Goal: Answer question/provide support

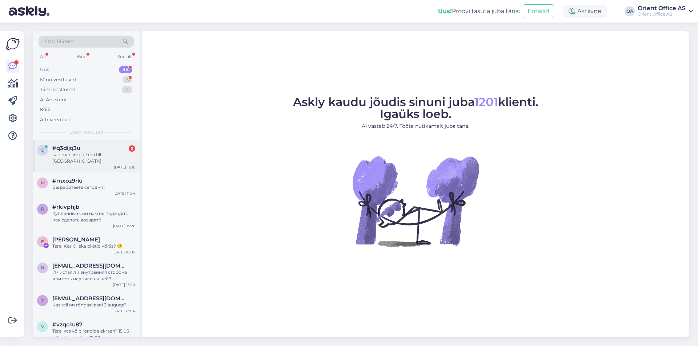
click at [91, 159] on div "q #q3dijq3u 2 kan man importera till [GEOGRAPHIC_DATA] [DATE] 16:18" at bounding box center [86, 156] width 107 height 33
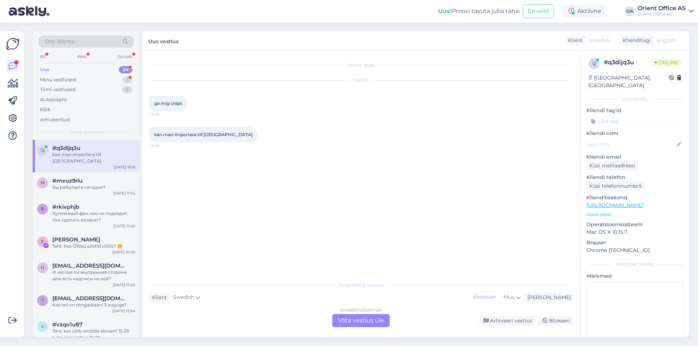
click at [367, 322] on div "Swedish to Estonian Võta vestlus üle" at bounding box center [360, 320] width 57 height 13
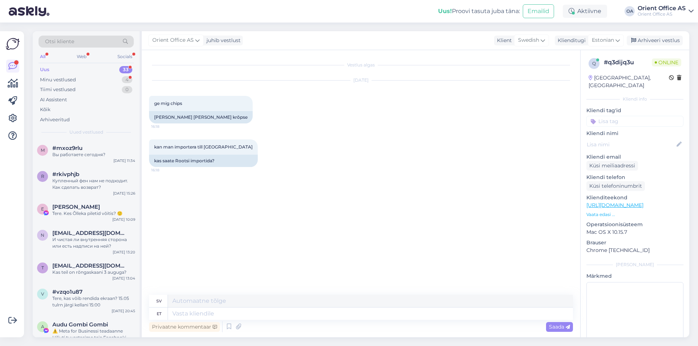
click at [331, 321] on div "Privaatne kommentaar Saada" at bounding box center [361, 327] width 424 height 14
click at [330, 318] on div "sv et Privaatne kommentaar Saada" at bounding box center [361, 314] width 424 height 39
click at [330, 318] on textarea at bounding box center [370, 314] width 405 height 12
click at [329, 318] on textarea at bounding box center [370, 314] width 405 height 12
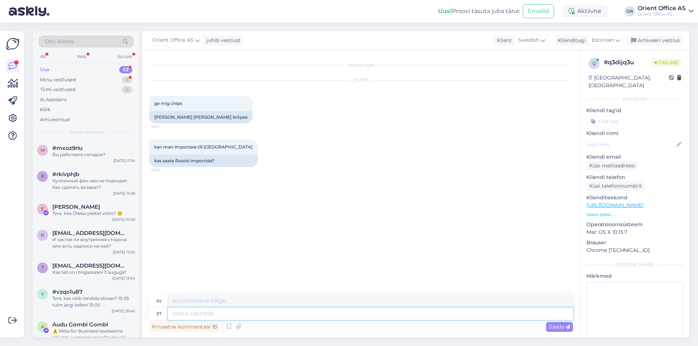
click at [329, 317] on textarea at bounding box center [370, 314] width 405 height 12
click at [326, 318] on textarea at bounding box center [370, 314] width 405 height 12
type textarea "Tere!"
type textarea "Hej!"
type textarea "Saab s"
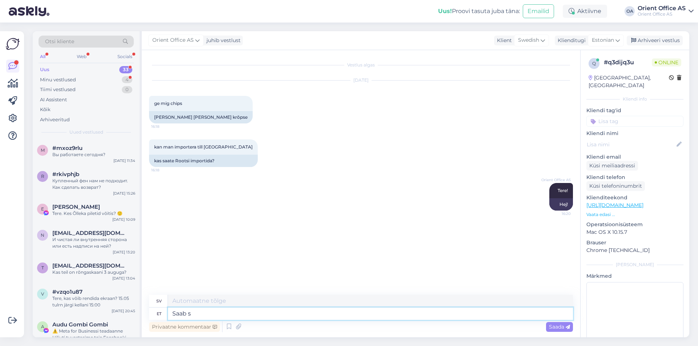
type textarea "[PERSON_NAME]"
type textarea "Saab saata D"
type textarea "Kan skickas"
type textarea "Saab saata DPD-ga"
type textarea "[PERSON_NAME] skickas med DPD"
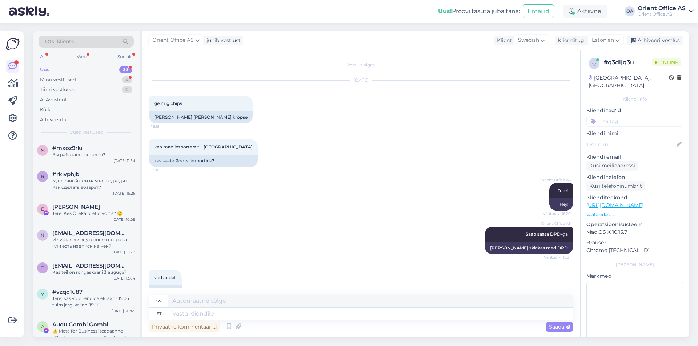
scroll to position [17, 0]
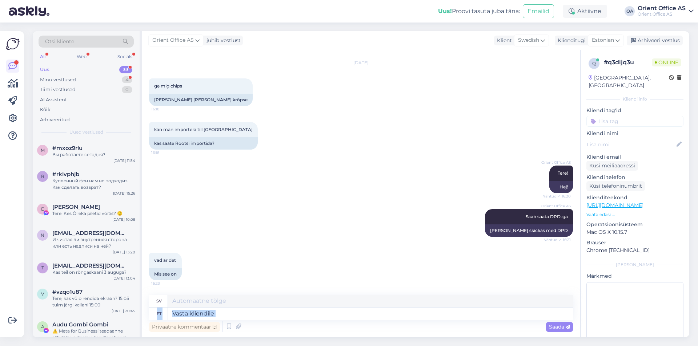
drag, startPoint x: 210, startPoint y: 321, endPoint x: 204, endPoint y: 316, distance: 7.3
click at [206, 318] on div "sv et Privaatne kommentaar Saada" at bounding box center [361, 314] width 424 height 39
click at [204, 316] on textarea at bounding box center [370, 314] width 405 height 12
click at [269, 314] on textarea at bounding box center [370, 314] width 405 height 12
type textarea "[PERSON_NAME]"
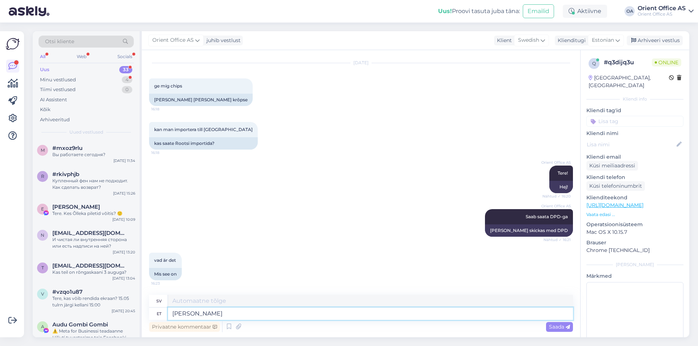
type textarea "Vi kan"
type textarea "Saame saata, m"
type textarea "Vi kan skicka,"
type textarea "Saame saata, mis"
type textarea "Vi kan skicka vad"
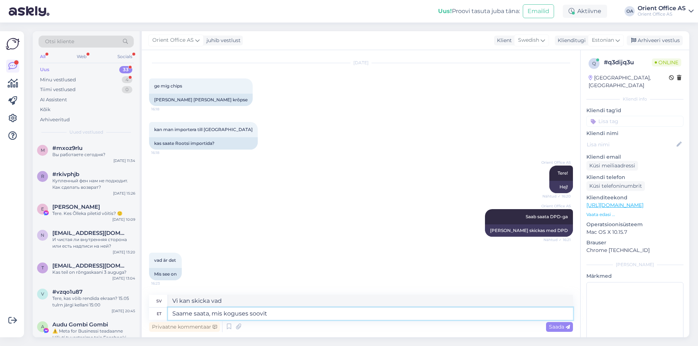
type textarea "Saame saata, mis koguses soovite"
type textarea "Vi kan skicka vilken kvantitet du vill."
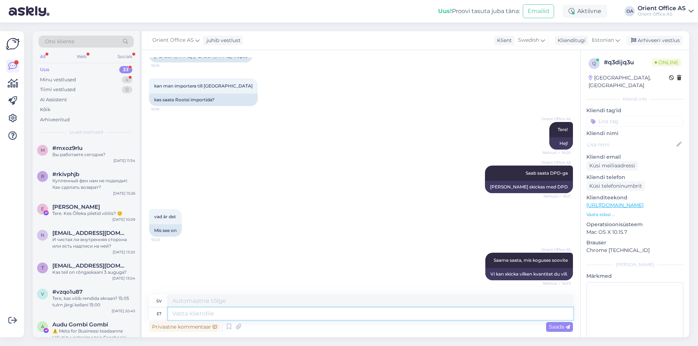
scroll to position [105, 0]
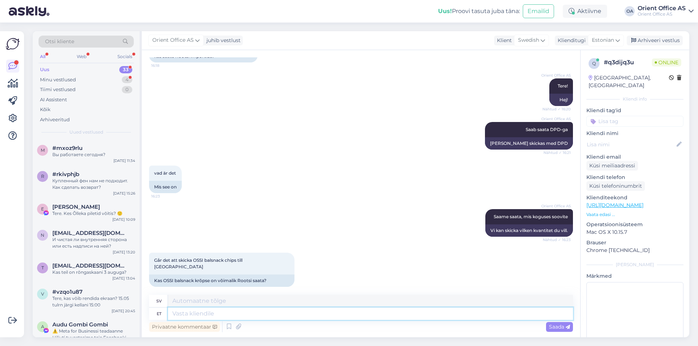
click at [220, 316] on textarea at bounding box center [370, 314] width 405 height 12
type textarea "Jah,"
type textarea "Ja,"
type textarea "Jah, mitu p"
type textarea "Ja, flera"
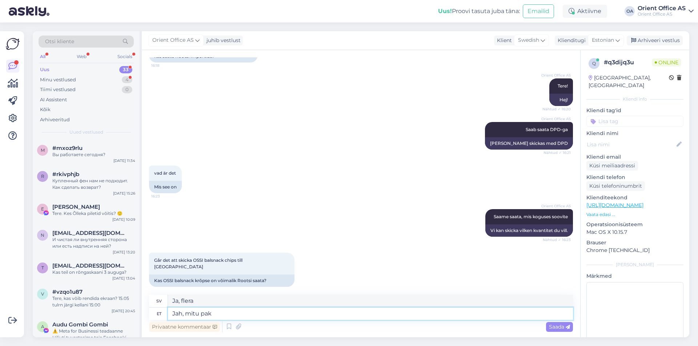
type textarea "Jah, mitu pakk"
type textarea "Ja, hur många paket?"
type textarea "Jah, mitu pakki te so"
type textarea "Ja, hur många paket har du?"
type textarea "Jah, mitu pakki te soovite?"
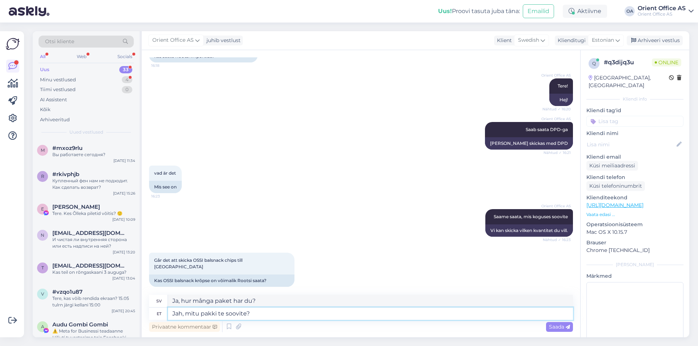
type textarea "Ja, hur många paket vill du ha?"
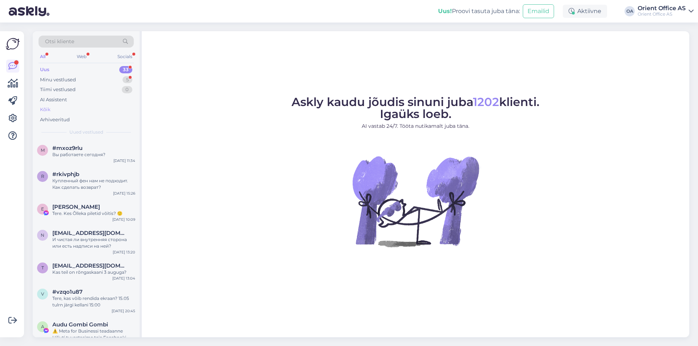
click at [76, 108] on div "Kõik" at bounding box center [86, 110] width 95 height 10
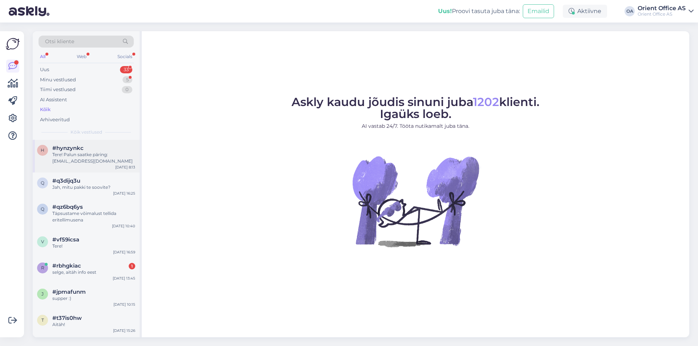
click at [104, 152] on div "Tere! Palun saatke päring: [EMAIL_ADDRESS][DOMAIN_NAME]" at bounding box center [93, 158] width 83 height 13
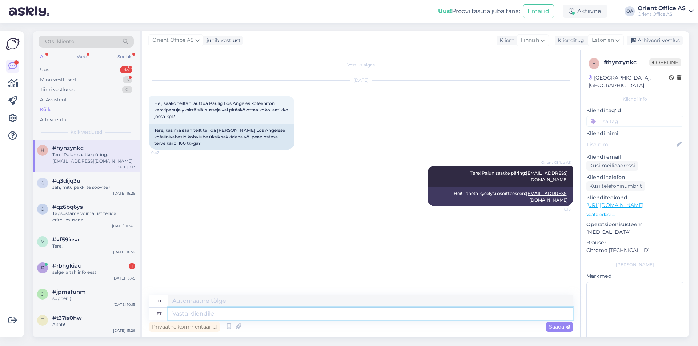
click at [236, 317] on textarea at bounding box center [370, 314] width 405 height 12
type textarea "Kui s"
type textarea "Jos"
type textarea "Kui soovite s"
type textarea "Jos haluat"
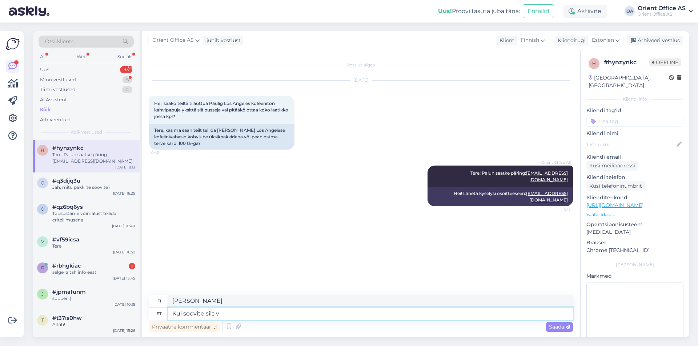
type textarea "Kui soovite siis võ"
type textarea "Jos haluat, niin"
type textarea "Kui soovite siis võite e"
type textarea "Jos haluat, voit."
type textarea "Kui soovite siis võite ka e"
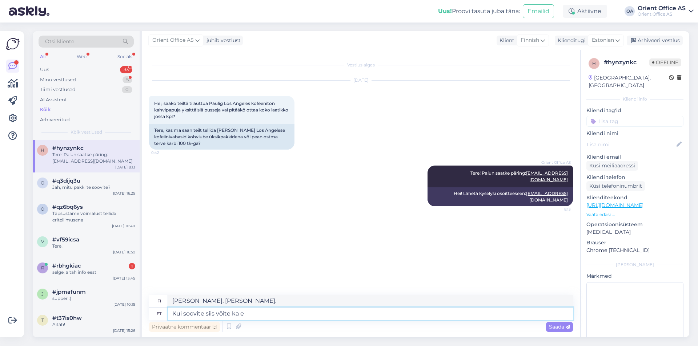
type textarea "Jos haluat, voit myös"
type textarea "Kui soovite siis võite ka e-poest tel"
type textarea "Halutessasi voit ostaa sen myös verkkokaupasta."
type textarea "Kui soovite siis võite ka e-poest tellida po"
type textarea "Halutessasi voit tilata myös verkkokaupasta."
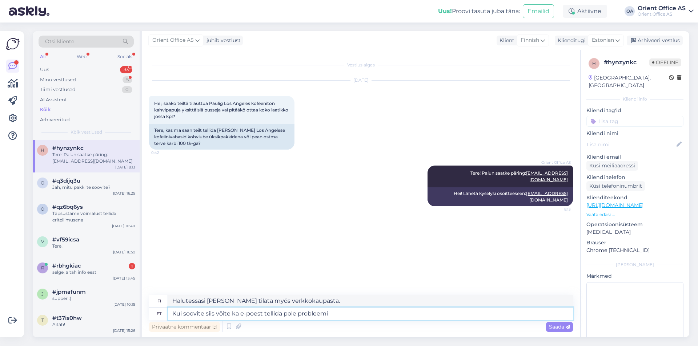
type textarea "Kui soovite siis võite ka e-poest tellida pole probleemi."
type textarea "Voit halutessasi tilata myös verkkokaupasta, ei hätää."
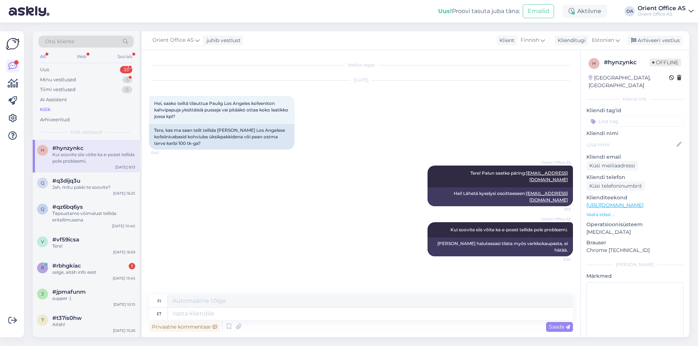
click at [623, 202] on link "https://www.orientoffice.fi/toode/kohvioad-paulig-cafe-los-angeles-400g-kofeiin…" at bounding box center [614, 205] width 57 height 7
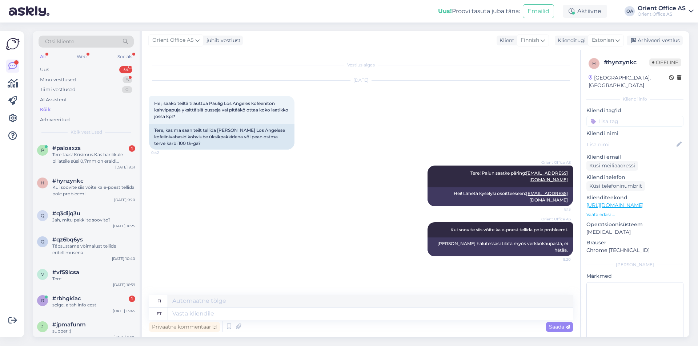
drag, startPoint x: 78, startPoint y: 156, endPoint x: 209, endPoint y: 269, distance: 172.4
click at [79, 156] on div "Tere taas! Küsimus.Kas harilikule pliiatsile süsi 0,7mm on eraldi saada ka? Too…" at bounding box center [93, 158] width 83 height 13
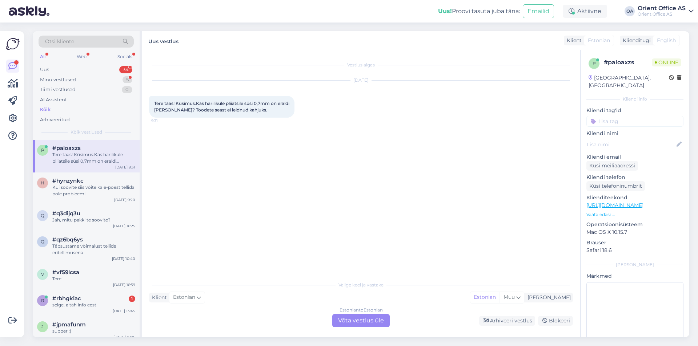
click at [339, 321] on div "Estonian to Estonian Võta vestlus üle" at bounding box center [360, 320] width 57 height 13
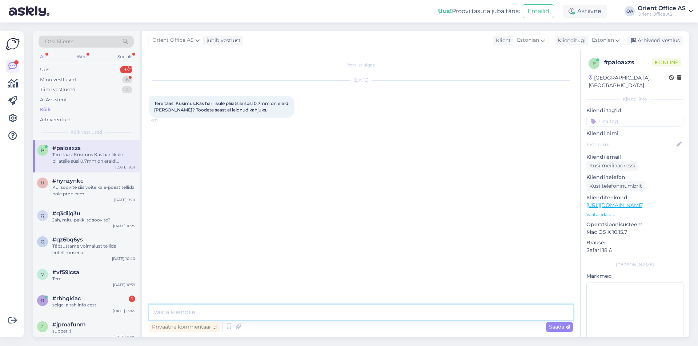
click at [347, 315] on textarea at bounding box center [361, 312] width 424 height 15
click at [310, 312] on textarea at bounding box center [361, 312] width 424 height 15
type textarea "Tere!"
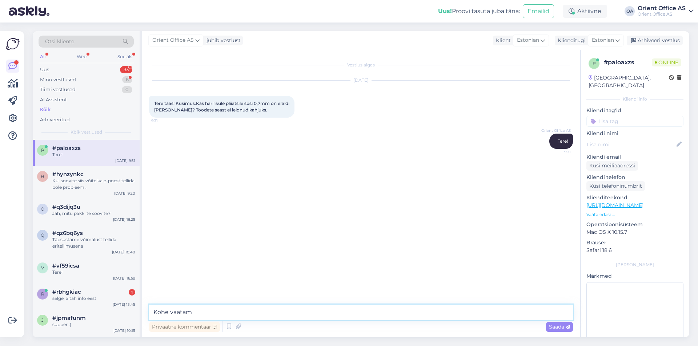
type textarea "Kohe vaatame"
click at [271, 102] on span "Tere taas! Küsimus.Kas harilikule pliiatsile süsi 0,7mm on eraldi saada ka? Too…" at bounding box center [222, 107] width 136 height 12
click at [262, 104] on span "Tere taas! Küsimus.Kas harilikule pliiatsile süsi 0,7mm on eraldi saada ka? Too…" at bounding box center [222, 107] width 136 height 12
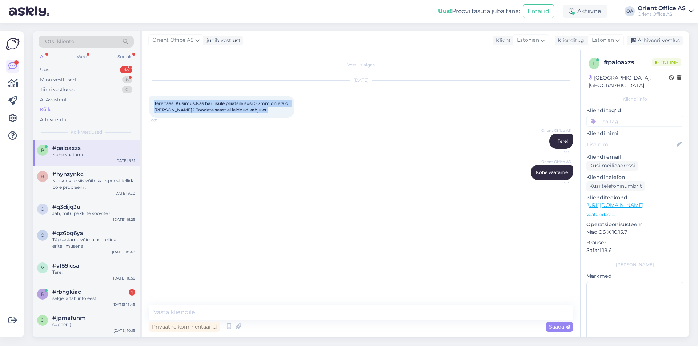
click at [262, 104] on span "Tere taas! Küsimus.Kas harilikule pliiatsile süsi 0,7mm on eraldi saada ka? Too…" at bounding box center [222, 107] width 136 height 12
copy div "Tere taas! Küsimus.Kas harilikule pliiatsile süsi 0,7mm on eraldi saada ka? Too…"
click at [541, 203] on link "https://kontorikaubad.ee/toode/mehaanilise-pliiatsi-sudamik-07mm-hb-megapolis" at bounding box center [542, 203] width 51 height 5
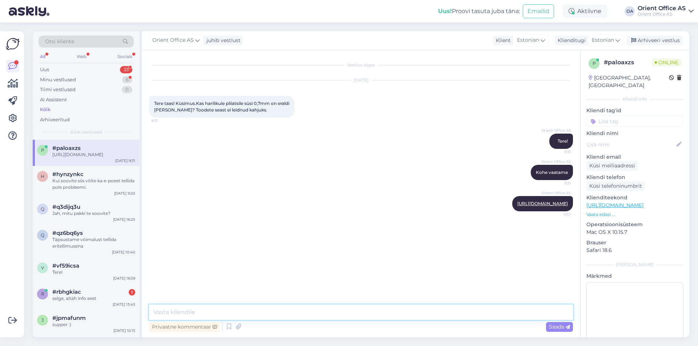
click at [224, 314] on textarea at bounding box center [361, 312] width 424 height 15
paste textarea "https://kontorikaubad.ee/search?key=Mehaanilise%20pliiatsi%20s%C3%BCdamik"
type textarea "https://kontorikaubad.ee/search?key=Mehaanilise%20pliiatsi%20s%C3%BCdamik"
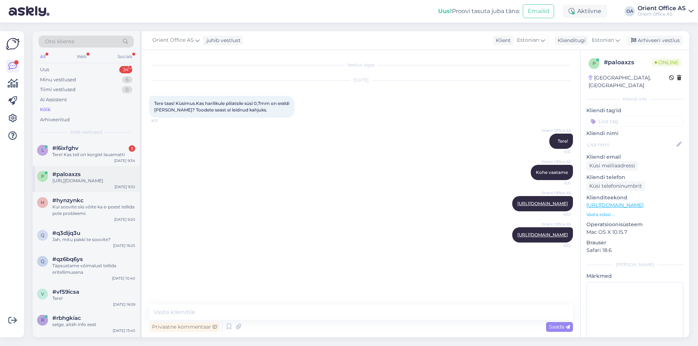
drag, startPoint x: 88, startPoint y: 148, endPoint x: 131, endPoint y: 174, distance: 50.8
click at [89, 148] on div "#l6ixfghv 1" at bounding box center [93, 148] width 83 height 7
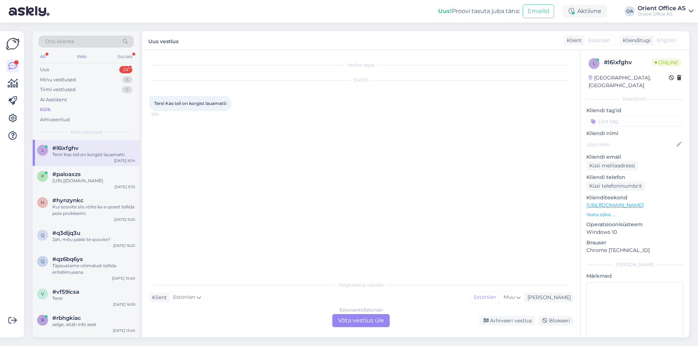
click at [350, 316] on div "Estonian to Estonian Võta vestlus üle" at bounding box center [360, 320] width 57 height 13
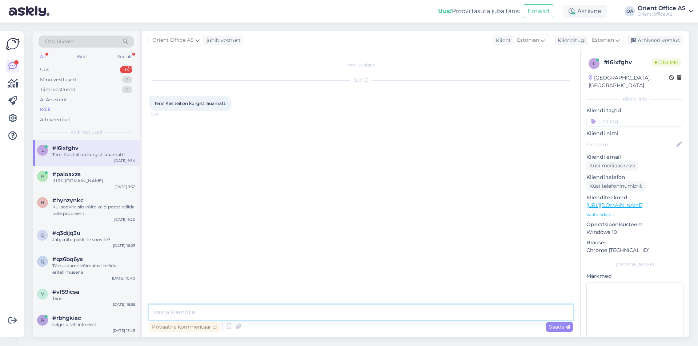
click at [224, 313] on textarea at bounding box center [361, 312] width 424 height 15
type textarea "Tere"
type textarea "Kohe laos ei ole, kuid saame"
type textarea "Mitu tk soovite?"
click at [192, 306] on textarea at bounding box center [361, 312] width 424 height 15
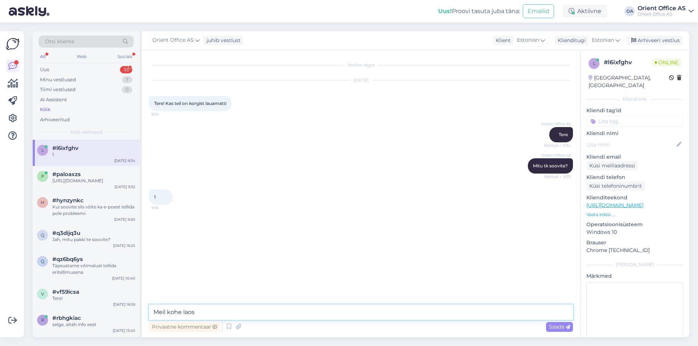
type textarea "Meil kohe laos"
click at [227, 316] on textarea at bounding box center [361, 312] width 424 height 15
type textarea "Kohe laos ei leidnud kahjuks."
click at [192, 305] on div "Vestlus algas Sep 17 2025 Tere! Kas teil on korgist lauamatti 9:34 Orient Offic…" at bounding box center [361, 194] width 438 height 288
click at [188, 310] on textarea at bounding box center [361, 312] width 424 height 15
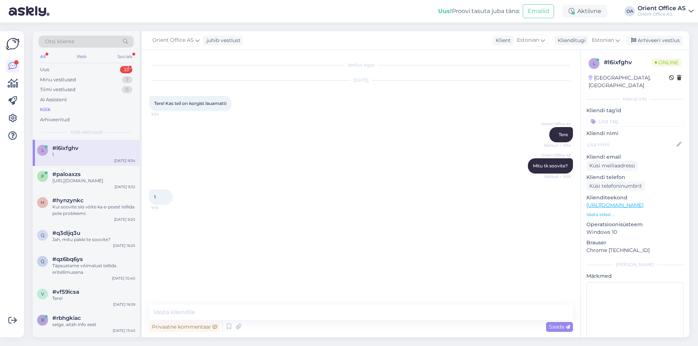
click at [184, 316] on div "Privaatne kommentaar Saada" at bounding box center [361, 319] width 424 height 29
click at [180, 310] on textarea at bounding box center [361, 312] width 424 height 15
click at [109, 177] on div "#paloaxzs" at bounding box center [93, 174] width 83 height 7
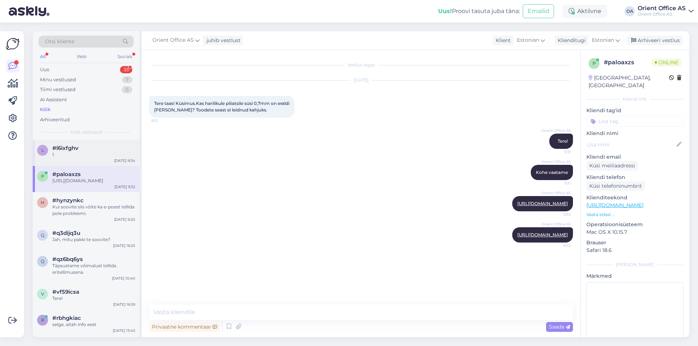
click at [71, 159] on div "l #l6ixfghv 1 Sep 17 9:34" at bounding box center [86, 153] width 107 height 26
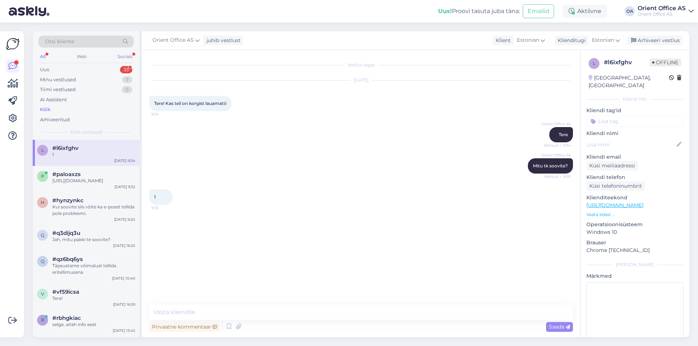
click at [568, 93] on div "Sep 17 2025 Tere! Kas teil on korgist lauamatti 9:34" at bounding box center [361, 96] width 424 height 47
drag, startPoint x: 188, startPoint y: 301, endPoint x: 185, endPoint y: 305, distance: 5.1
click at [188, 302] on div "Vestlus algas Sep 17 2025 Tere! Kas teil on korgist lauamatti 9:34 Orient Offic…" at bounding box center [361, 194] width 438 height 288
click at [184, 307] on textarea at bounding box center [361, 312] width 424 height 15
type textarea "Meil kahjuks laos ei ole kohe"
